Goal: Navigation & Orientation: Understand site structure

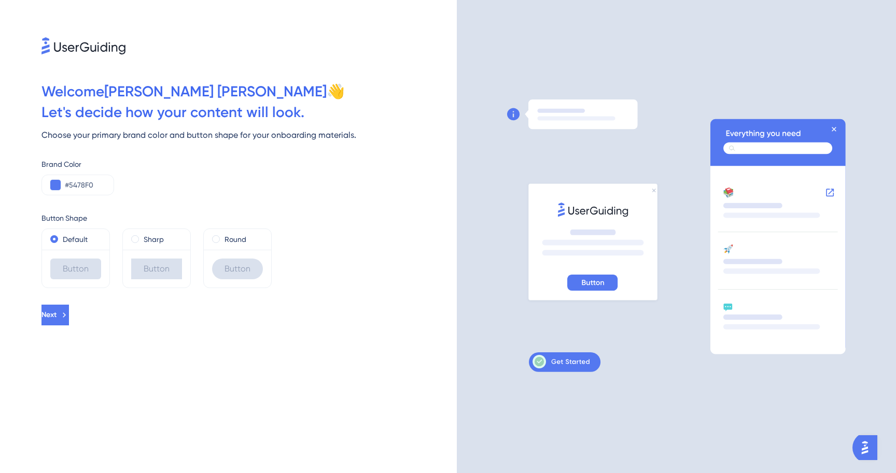
click at [603, 284] on icon at bounding box center [592, 282] width 22 height 5
click at [567, 362] on icon at bounding box center [560, 361] width 57 height 13
click at [151, 247] on div "Sharp" at bounding box center [156, 239] width 67 height 21
click at [144, 239] on label "Sharp" at bounding box center [154, 239] width 20 height 12
click at [222, 236] on div "Round" at bounding box center [237, 239] width 51 height 12
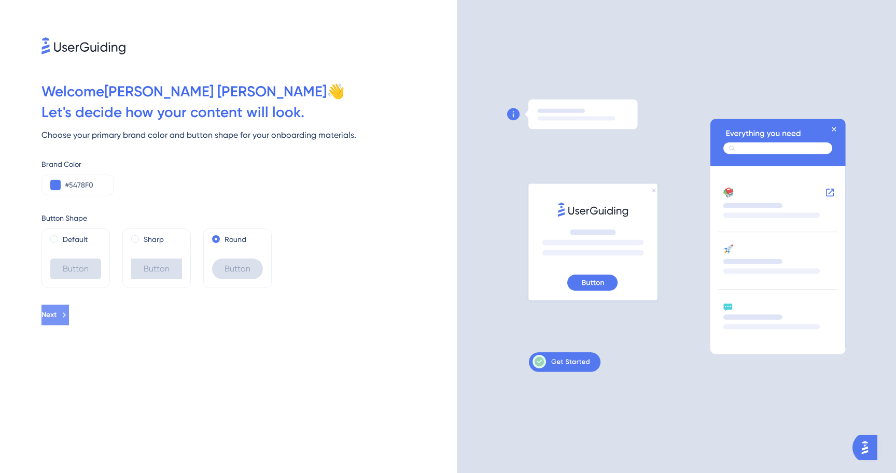
click at [69, 314] on button "Next" at bounding box center [54, 315] width 27 height 21
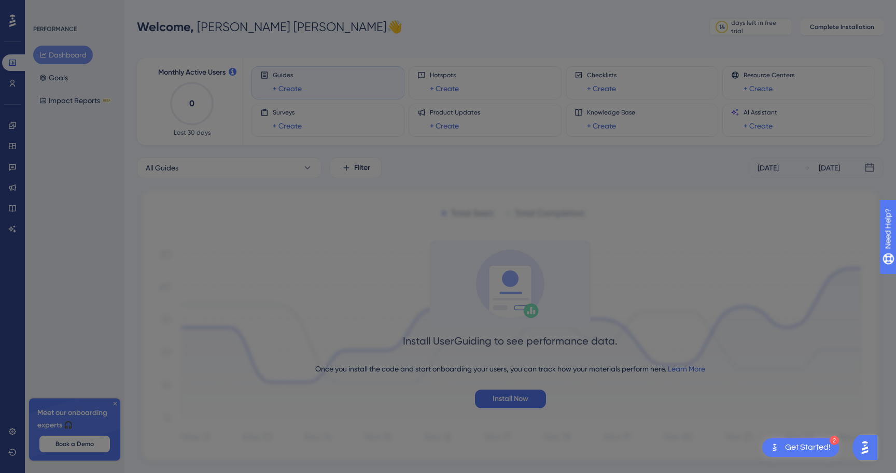
click at [308, 233] on div "Discover how UserGuiding can support my use case 👀" at bounding box center [448, 247] width 280 height 29
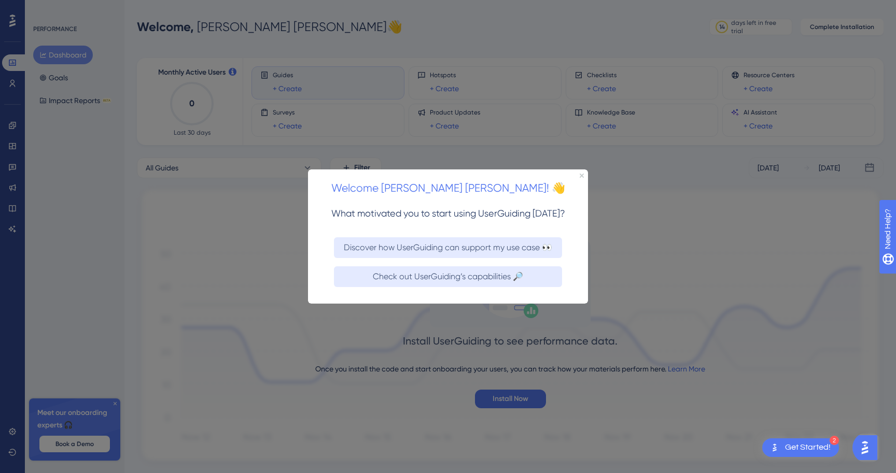
click at [577, 174] on div "Welcome [PERSON_NAME] [PERSON_NAME]! 👋" at bounding box center [448, 185] width 280 height 32
drag, startPoint x: 581, startPoint y: 173, endPoint x: 889, endPoint y: 343, distance: 351.7
click at [581, 173] on icon "Close Preview" at bounding box center [581, 175] width 4 height 4
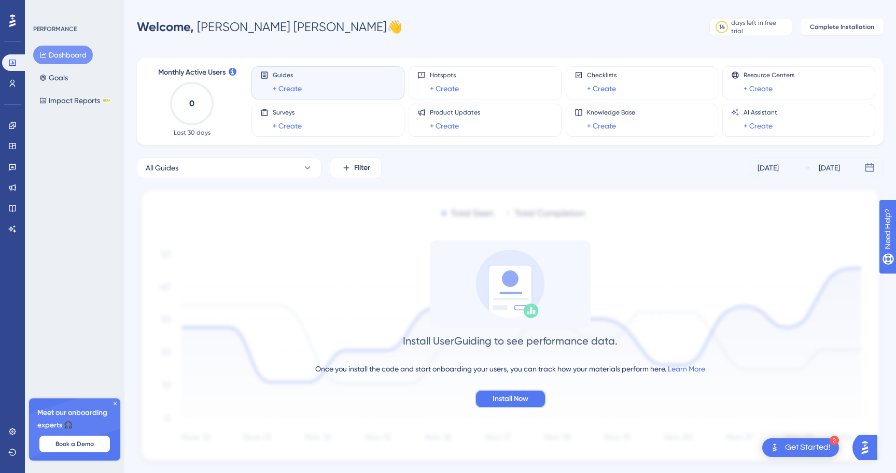
click at [523, 394] on span "Install Now" at bounding box center [510, 399] width 36 height 12
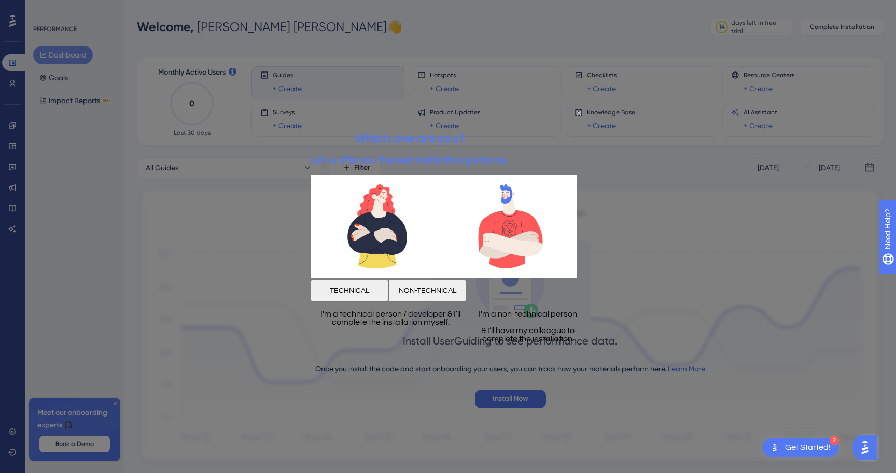
click at [520, 307] on div "I'm a non-technical person & I’ll have my colleague to complete the installatio…" at bounding box center [527, 327] width 115 height 50
click at [466, 291] on button "NON-TECHNICAL" at bounding box center [427, 291] width 78 height 22
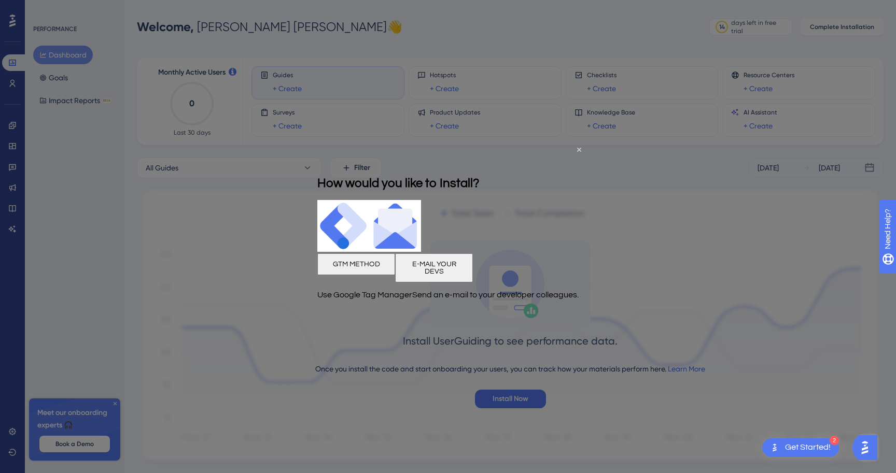
click at [479, 166] on div "How would you like to Install?" at bounding box center [398, 183] width 162 height 34
click at [579, 148] on icon "Close Preview" at bounding box center [579, 149] width 4 height 4
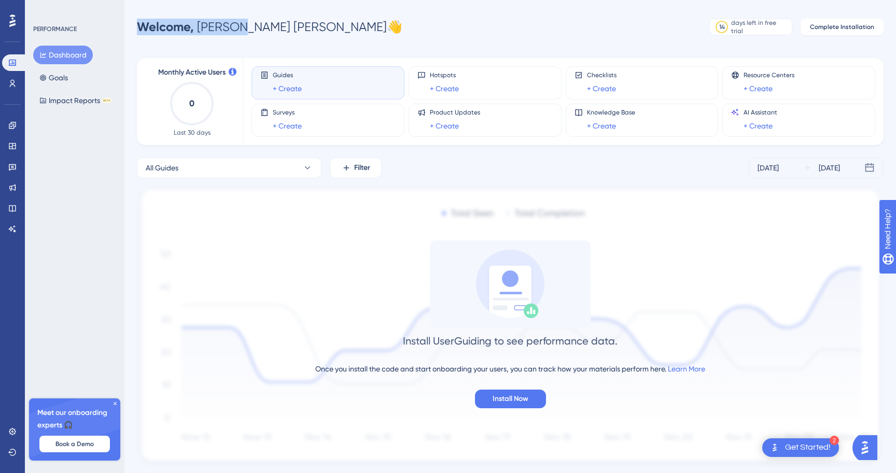
drag, startPoint x: 138, startPoint y: 24, endPoint x: 245, endPoint y: 34, distance: 107.7
click at [245, 34] on div "Welcome, [PERSON_NAME] [PERSON_NAME] 👋" at bounding box center [269, 27] width 265 height 17
click at [248, 38] on div "Performance Users Engagement Widgets Feedback Product Updates Knowledge Base AI…" at bounding box center [509, 250] width 771 height 467
click at [5, 85] on link at bounding box center [12, 83] width 21 height 17
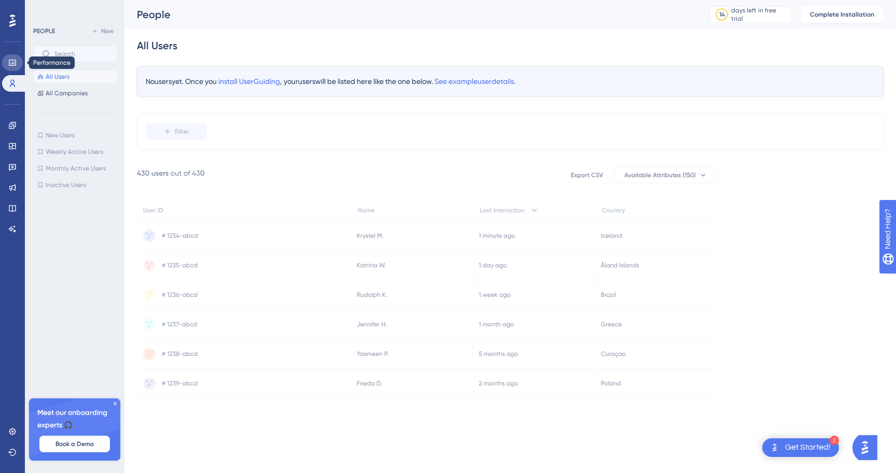
click at [9, 69] on link at bounding box center [12, 62] width 21 height 17
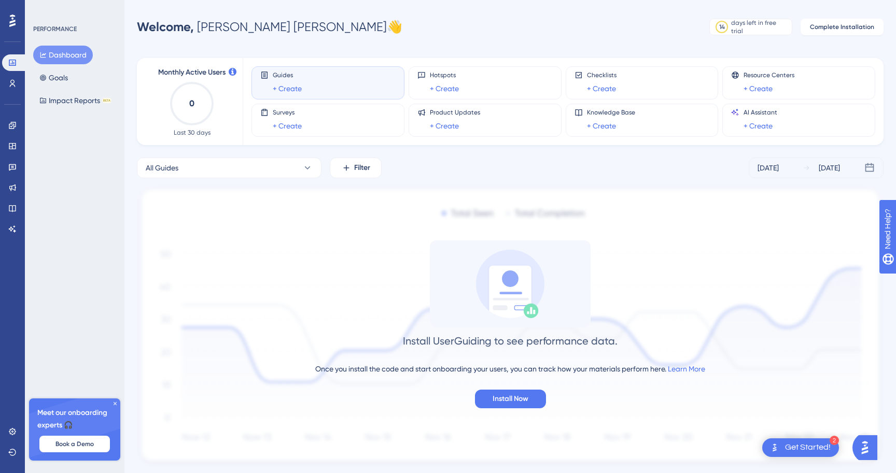
click at [173, 156] on div "Monthly Active Users 0 Last 30 days Guides + Create Hotspots + Create Checklist…" at bounding box center [510, 256] width 746 height 421
click at [202, 178] on div "All Guides Filter [DATE] [DATE] Install UserGuiding to see performance data. On…" at bounding box center [510, 312] width 746 height 309
click at [224, 162] on button "All Guides" at bounding box center [229, 168] width 184 height 21
click at [336, 166] on button "Filter" at bounding box center [356, 168] width 52 height 21
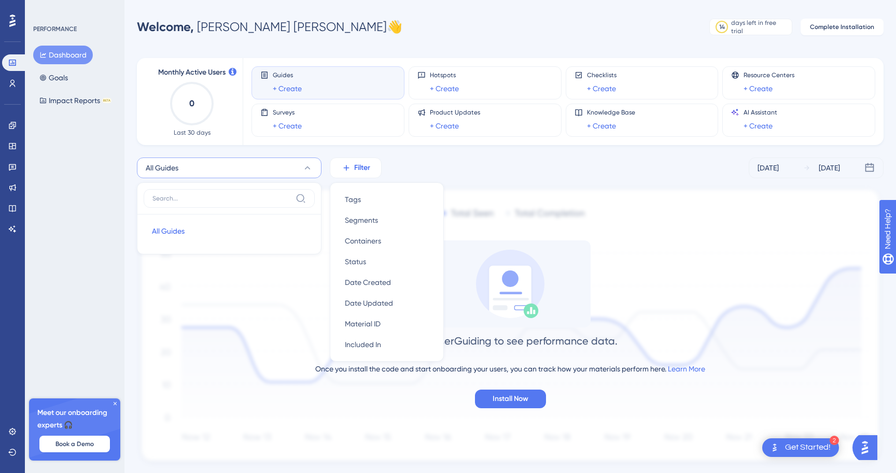
scroll to position [26, 0]
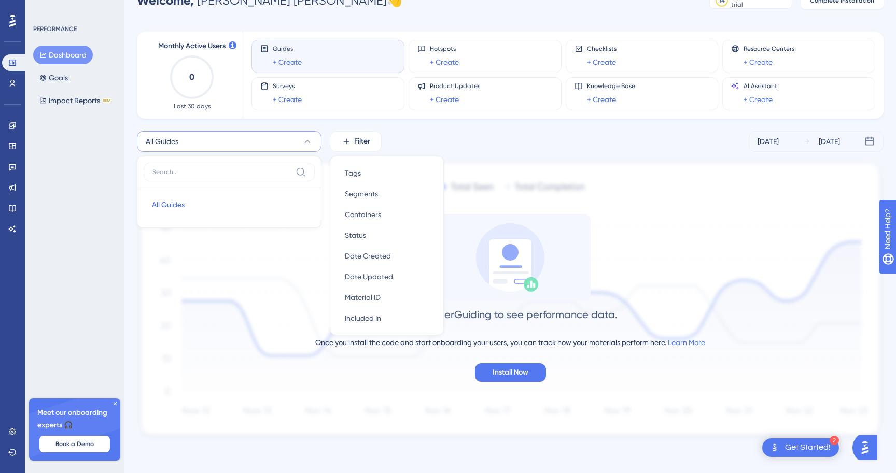
click at [415, 148] on div "All Guides All Guides All Guides Filter Tags Tags Segments Segments Containers …" at bounding box center [510, 141] width 746 height 21
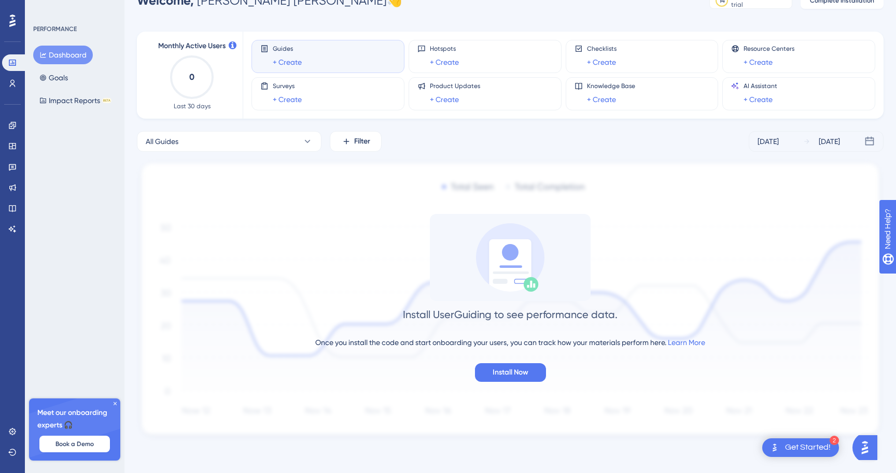
scroll to position [0, 0]
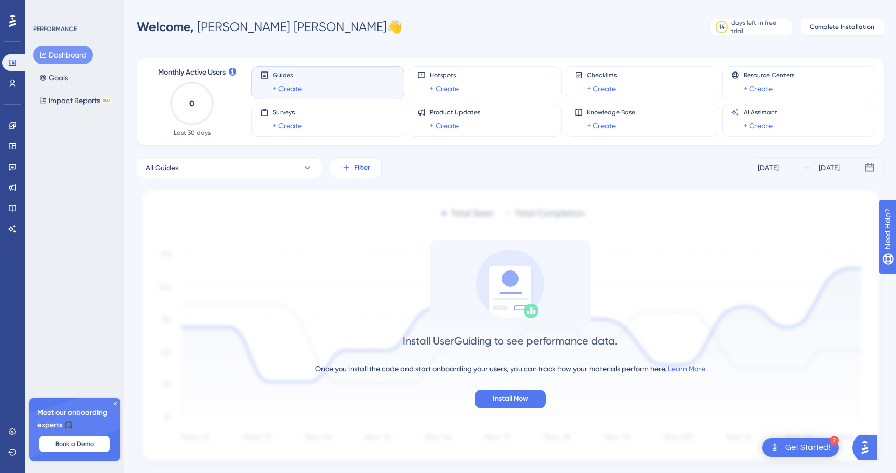
click at [359, 173] on span "Filter" at bounding box center [362, 168] width 16 height 12
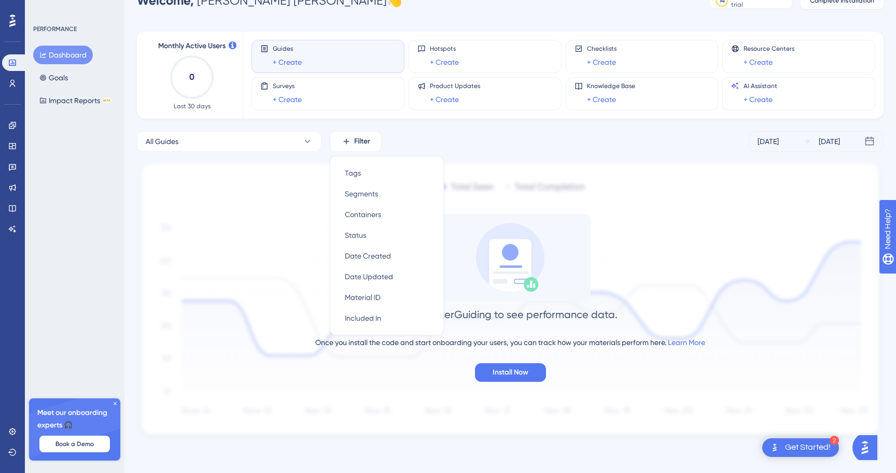
click at [479, 135] on div "All Guides Filter Tags Tags Segments Segments Containers Containers Status Stat…" at bounding box center [510, 141] width 746 height 21
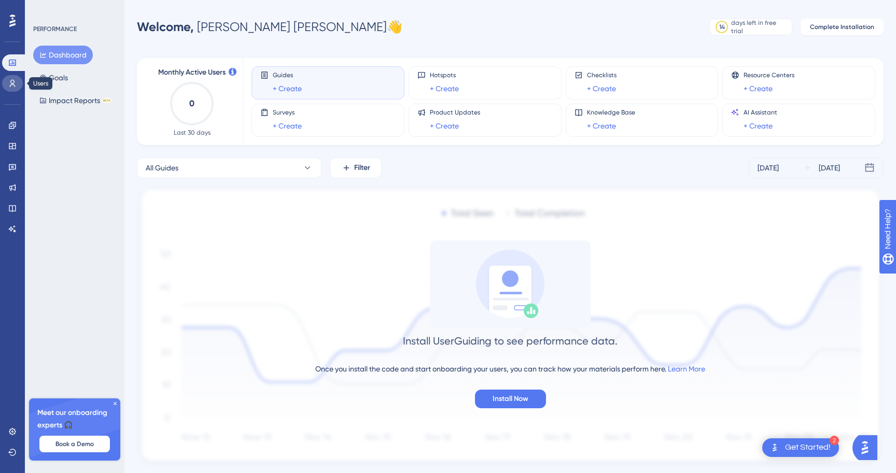
click at [9, 89] on link at bounding box center [12, 83] width 21 height 17
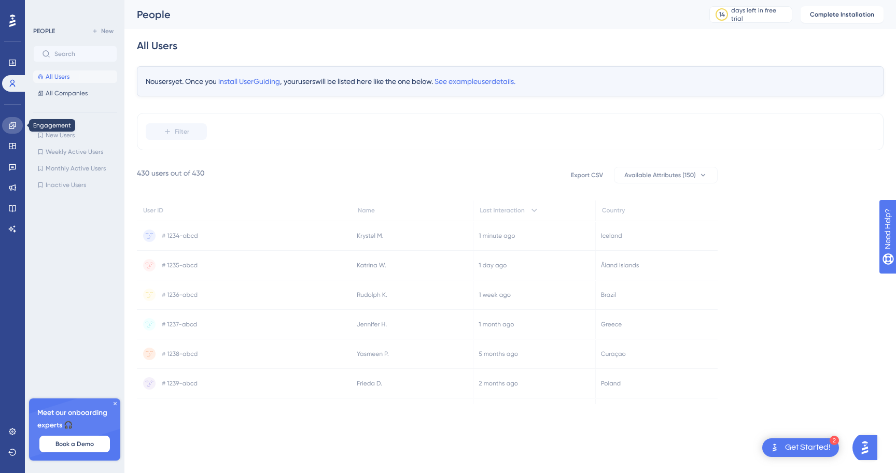
click at [7, 121] on link at bounding box center [12, 125] width 21 height 17
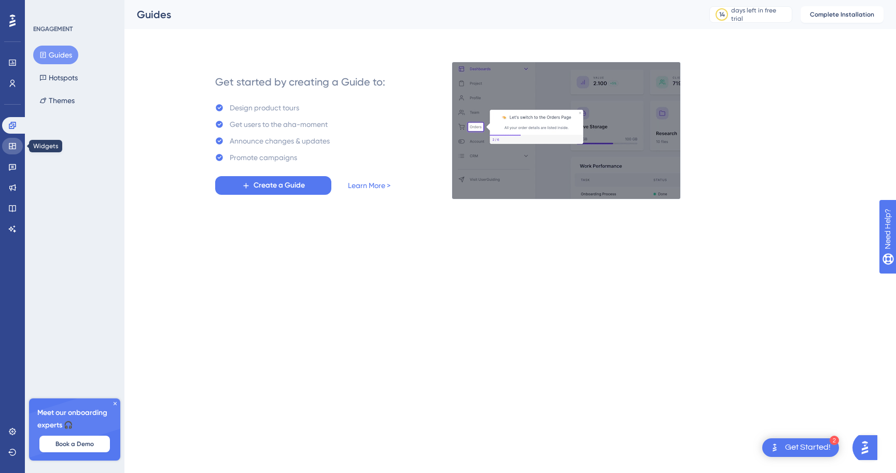
click at [13, 138] on link at bounding box center [12, 146] width 21 height 17
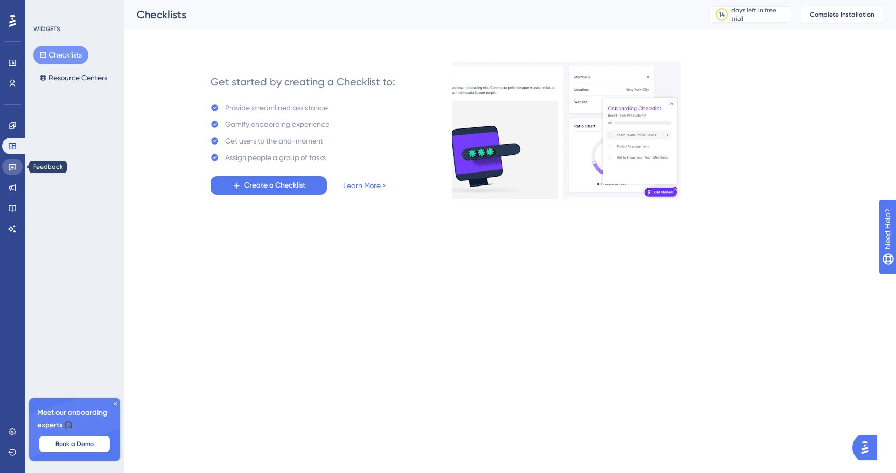
click at [11, 172] on link at bounding box center [12, 167] width 21 height 17
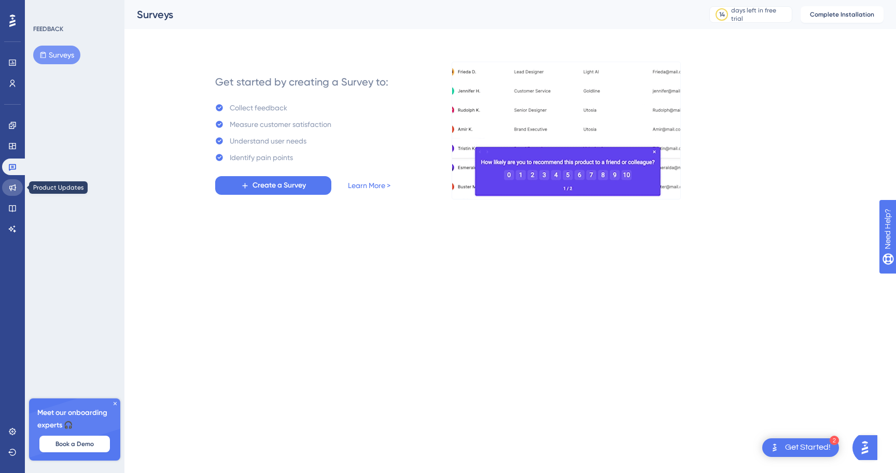
click at [12, 188] on icon at bounding box center [12, 187] width 8 height 8
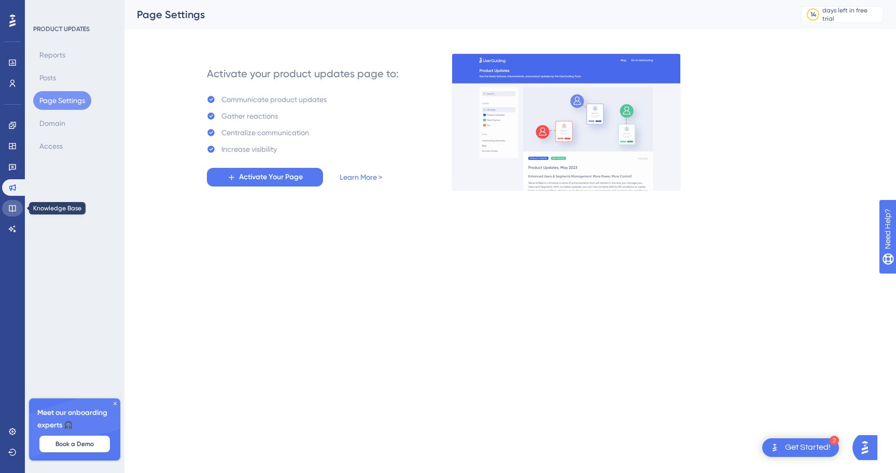
click at [16, 208] on icon at bounding box center [12, 208] width 8 height 8
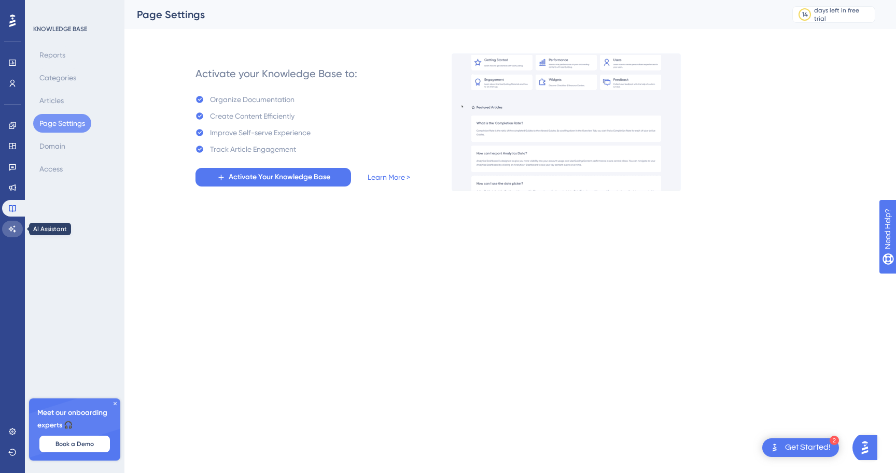
click at [13, 226] on icon at bounding box center [12, 228] width 7 height 7
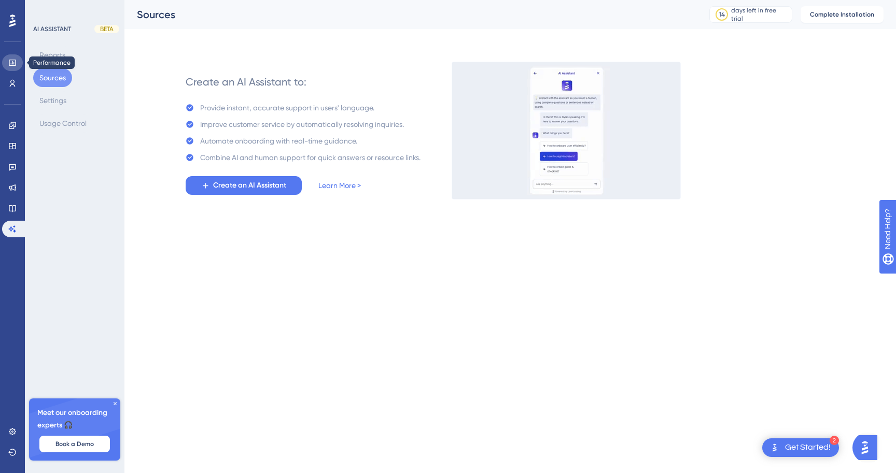
click at [16, 68] on link at bounding box center [12, 62] width 21 height 17
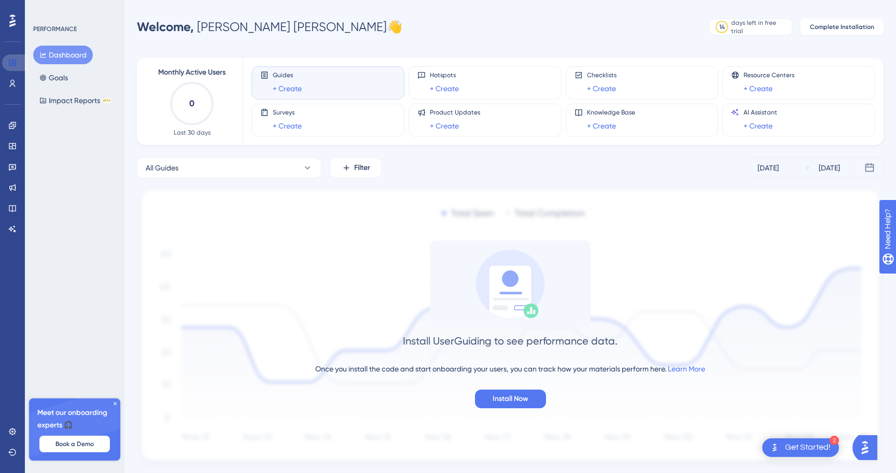
click at [16, 68] on link at bounding box center [14, 62] width 25 height 17
click at [59, 83] on button "Goals" at bounding box center [53, 77] width 41 height 19
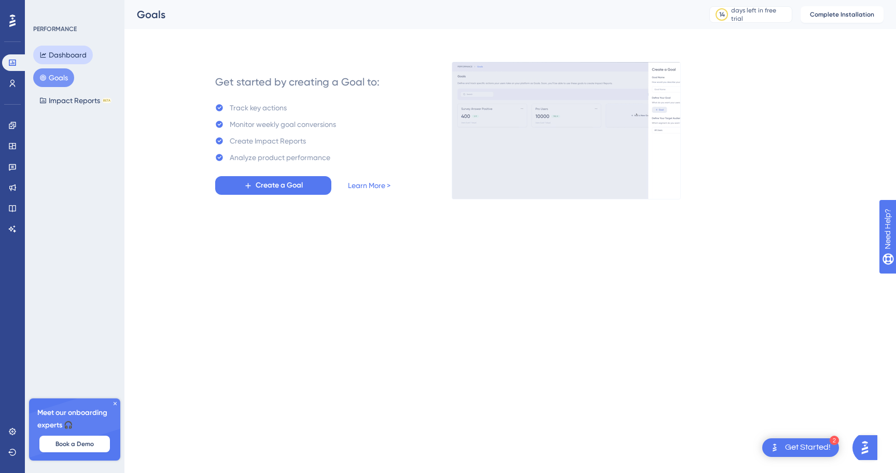
click at [65, 60] on button "Dashboard" at bounding box center [63, 55] width 60 height 19
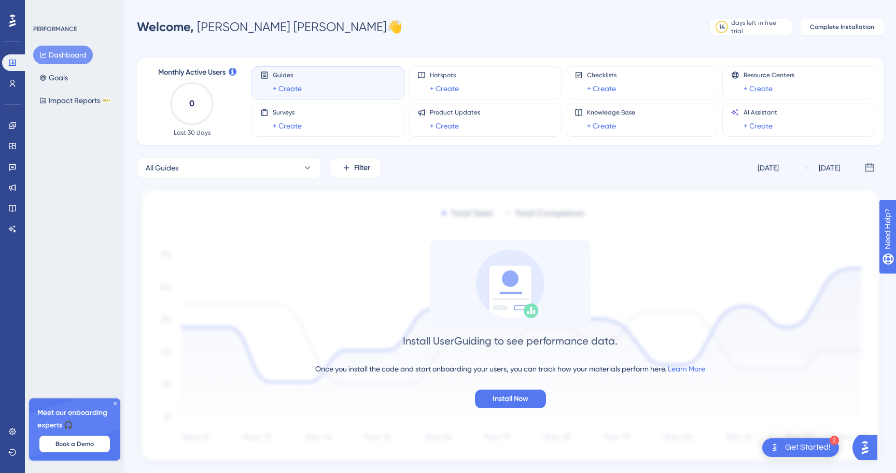
click at [359, 87] on div "Guides + Create" at bounding box center [327, 83] width 135 height 24
click at [431, 74] on span "Hotspots" at bounding box center [444, 75] width 29 height 8
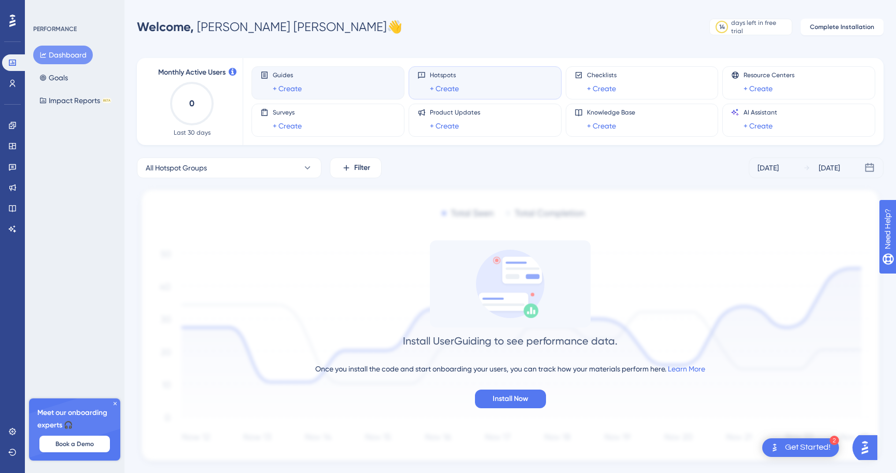
click at [335, 92] on div "Guides + Create" at bounding box center [327, 83] width 135 height 24
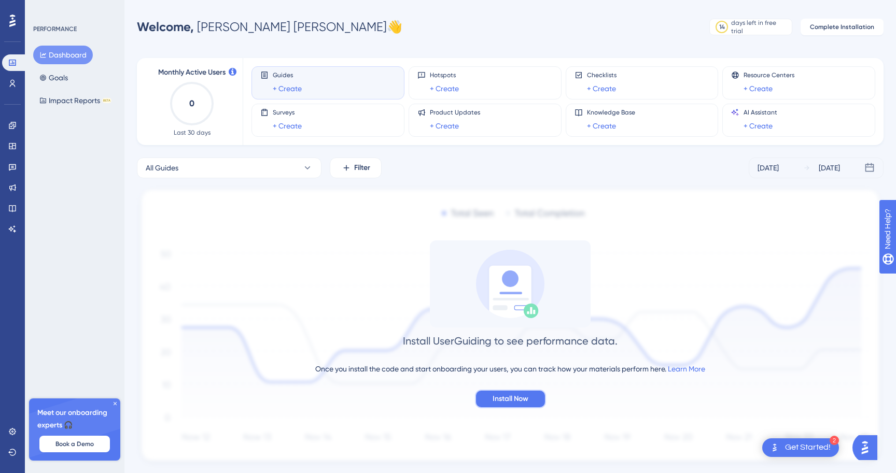
click at [526, 403] on span "Install Now" at bounding box center [510, 399] width 36 height 12
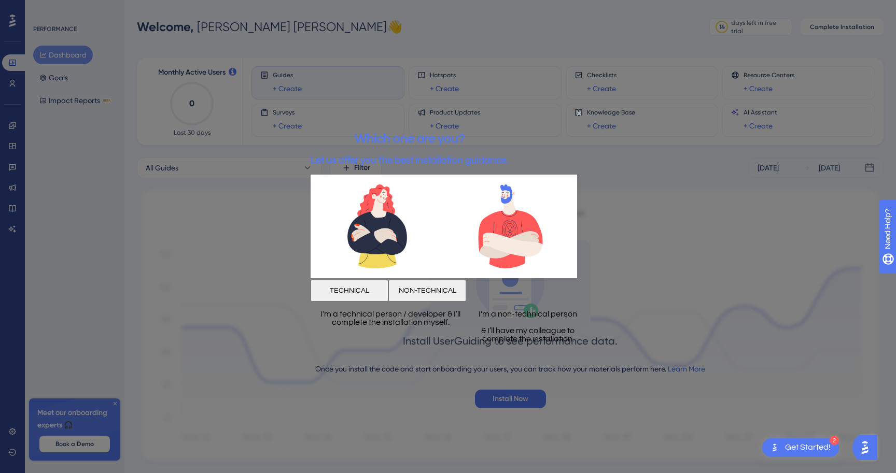
click at [466, 288] on button "NON-TECHNICAL" at bounding box center [427, 291] width 78 height 22
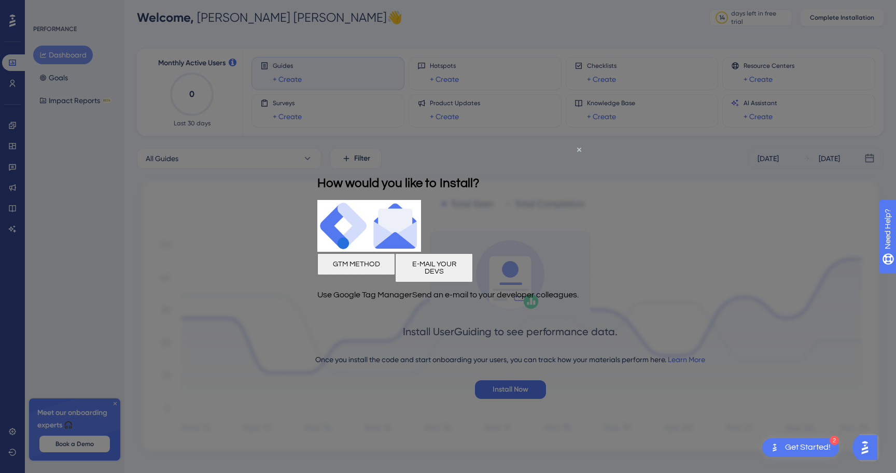
scroll to position [11, 0]
click at [473, 270] on button "E-MAIL YOUR DEVS" at bounding box center [434, 267] width 78 height 29
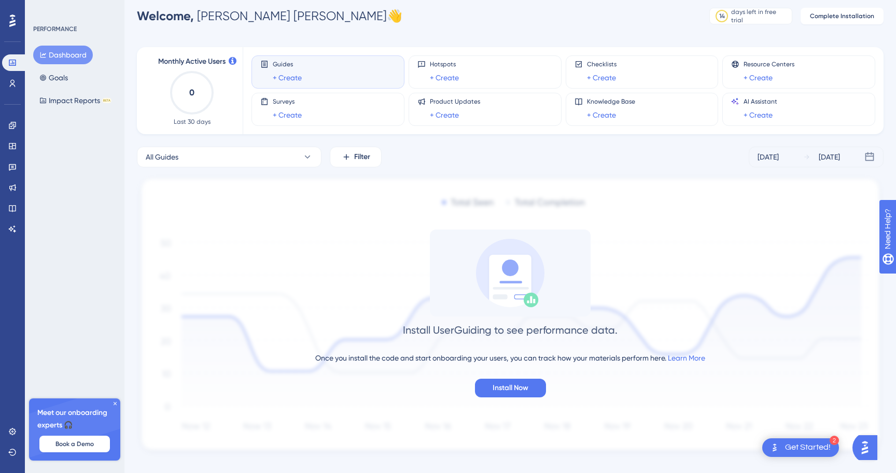
scroll to position [0, 0]
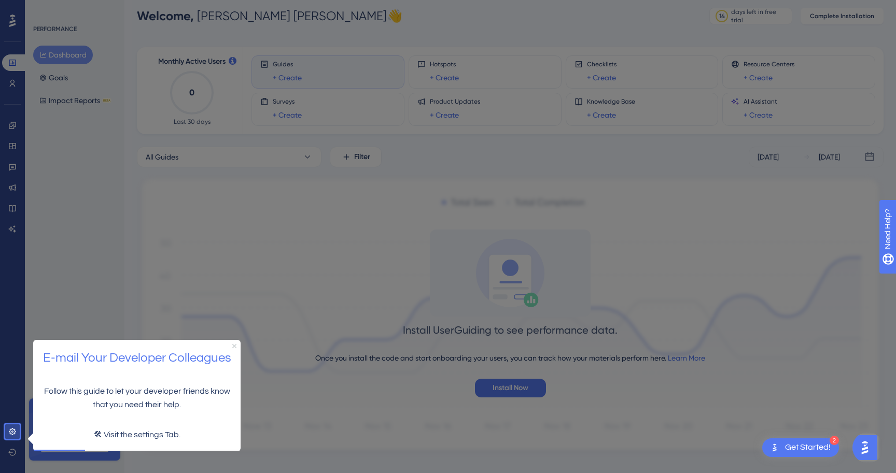
click at [234, 344] on icon "Close Preview" at bounding box center [234, 346] width 4 height 4
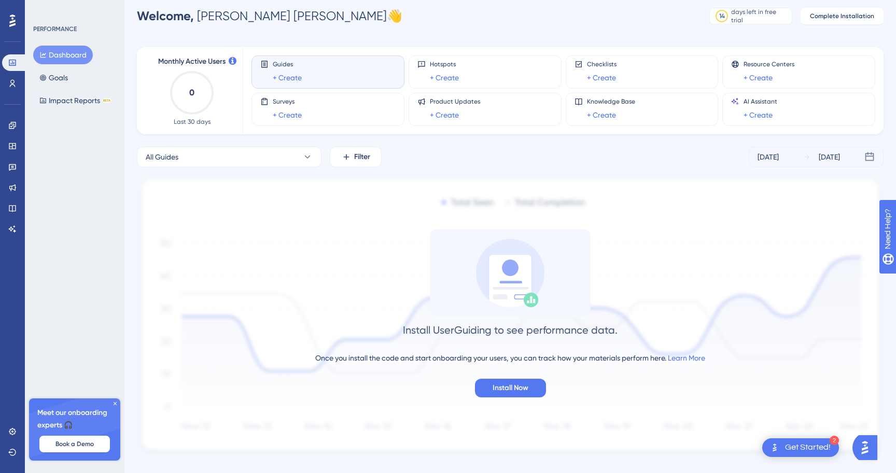
click at [114, 403] on icon at bounding box center [114, 403] width 3 height 3
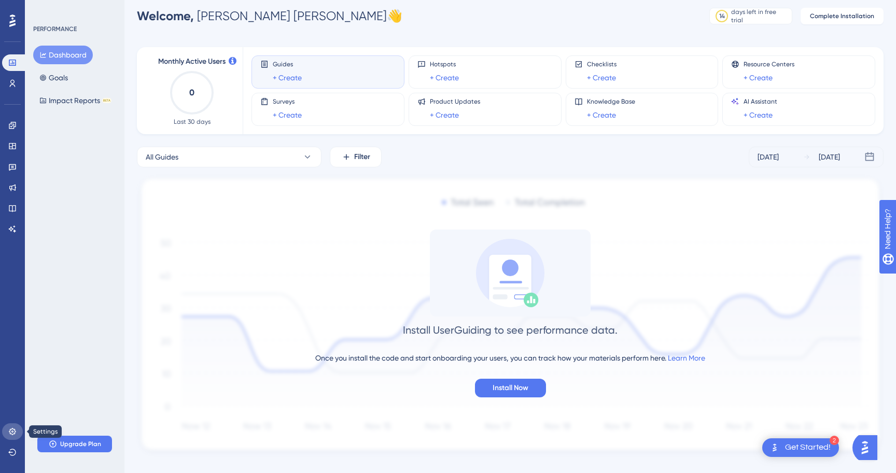
click at [8, 432] on icon at bounding box center [12, 432] width 8 height 8
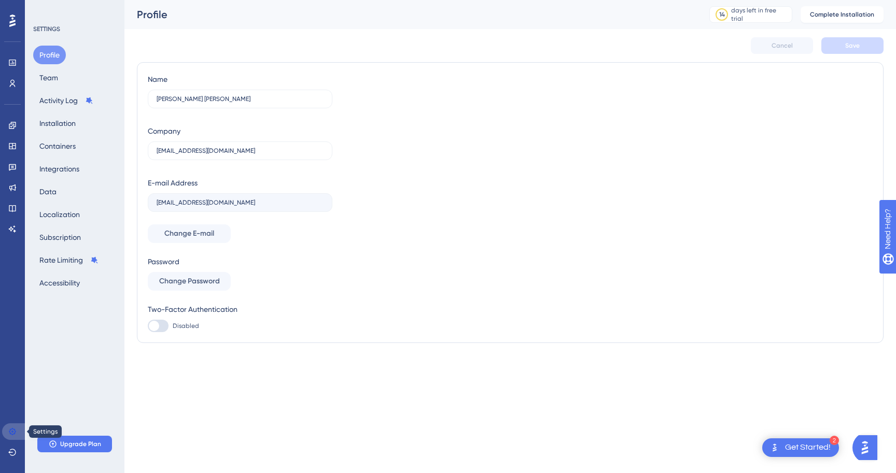
click at [19, 432] on link at bounding box center [14, 431] width 25 height 17
click at [11, 17] on icon at bounding box center [12, 20] width 6 height 13
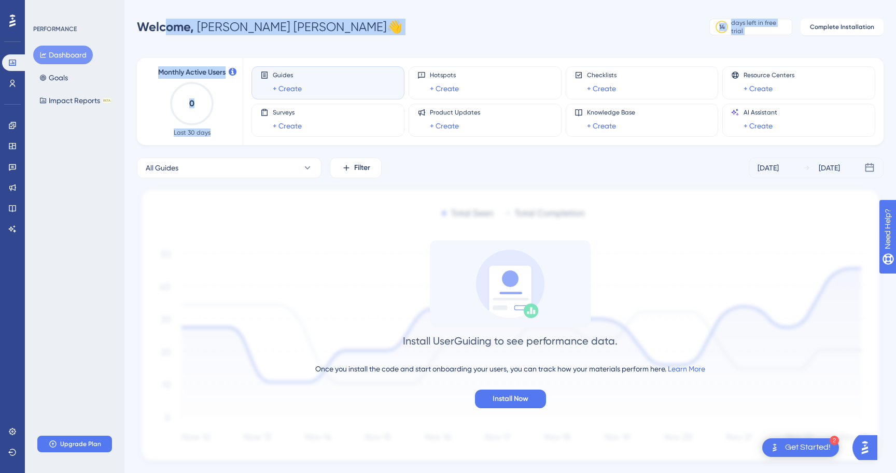
drag, startPoint x: 162, startPoint y: 29, endPoint x: 291, endPoint y: 46, distance: 130.1
click at [291, 46] on div "Performance Users Engagement Widgets Feedback Product Updates Knowledge Base AI…" at bounding box center [509, 250] width 771 height 467
click at [290, 46] on div "Monthly Active Users 0 Last 30 days Guides + Create Hotspots + Create Checklist…" at bounding box center [510, 256] width 746 height 421
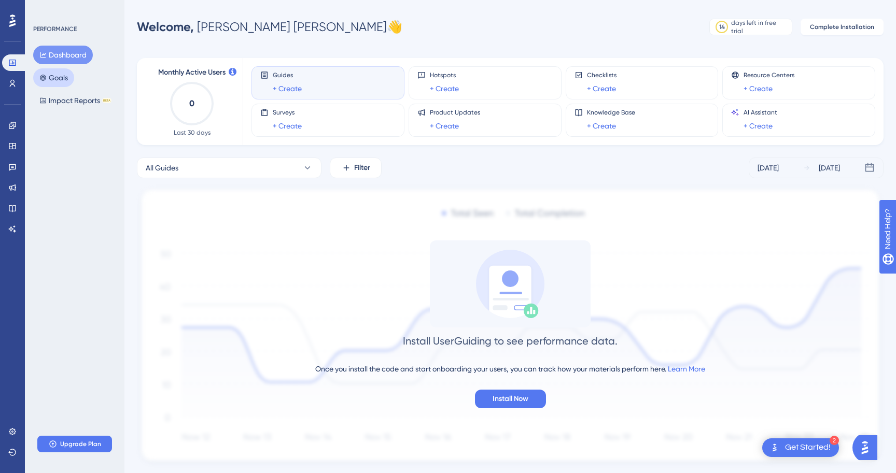
click at [66, 80] on button "Goals" at bounding box center [53, 77] width 41 height 19
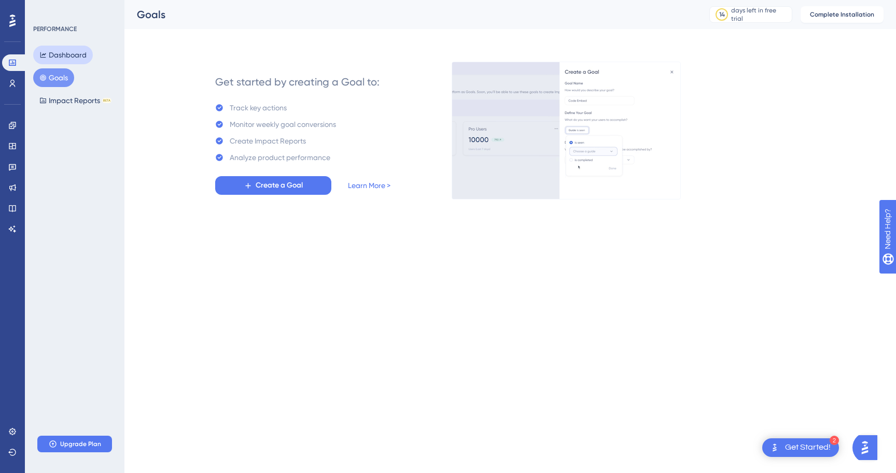
click at [66, 52] on button "Dashboard" at bounding box center [63, 55] width 60 height 19
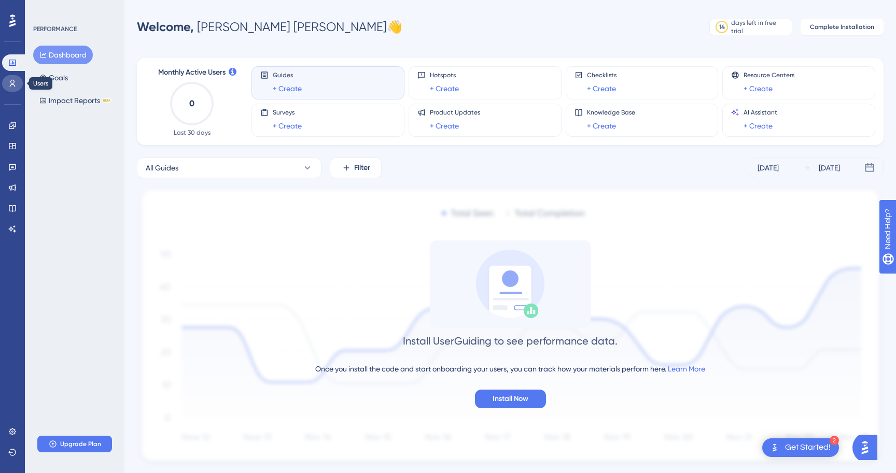
click at [19, 83] on link at bounding box center [12, 83] width 21 height 17
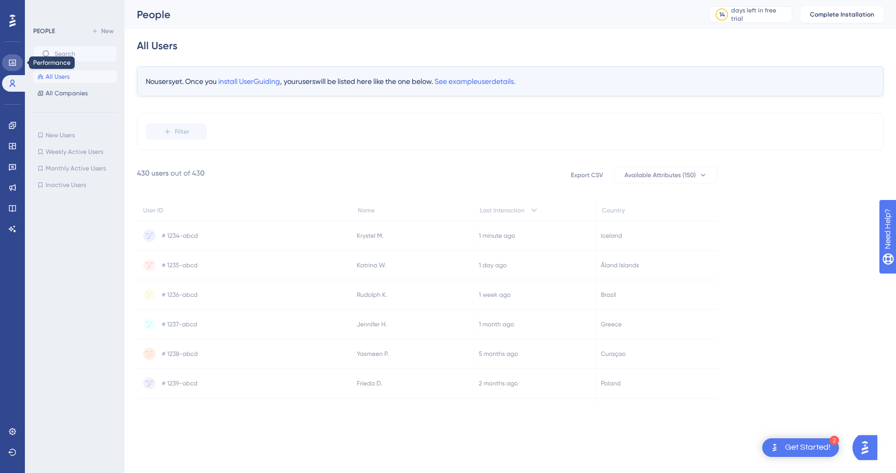
click at [17, 63] on link at bounding box center [12, 62] width 21 height 17
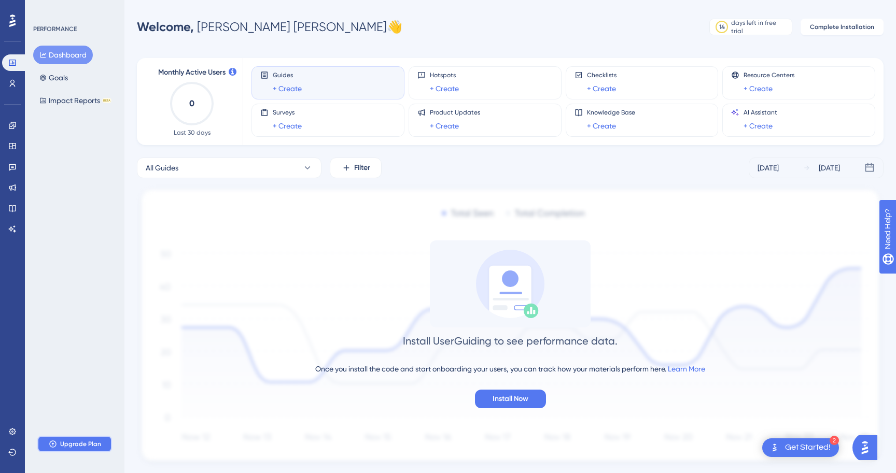
click at [93, 443] on span "Upgrade Plan" at bounding box center [80, 444] width 41 height 8
